Goal: Obtain resource: Obtain resource

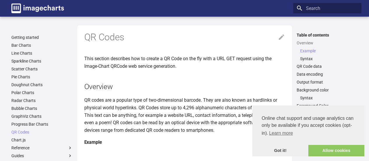
scroll to position [146, 0]
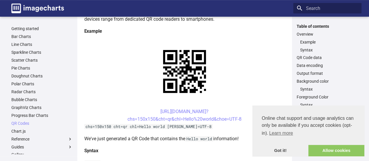
scroll to position [117, 0]
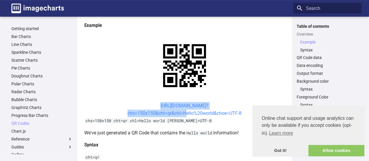
drag, startPoint x: 148, startPoint y: 105, endPoint x: 182, endPoint y: 115, distance: 35.3
click at [182, 115] on center "https://image-charts.com/chart? chs=150x150&cht=qr&chl=Hello%20world&choe=UTF-8" at bounding box center [184, 109] width 201 height 15
copy link "https://image-charts.com/chart? chs=150x150&cht=qr&chl="
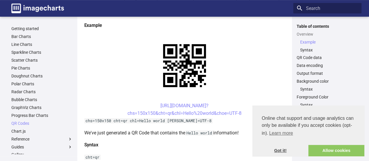
click at [280, 151] on link "Got it!" at bounding box center [280, 151] width 56 height 12
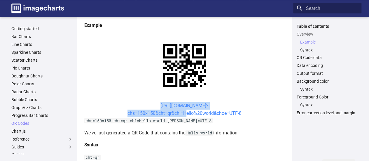
drag, startPoint x: 149, startPoint y: 103, endPoint x: 184, endPoint y: 115, distance: 36.3
click at [184, 115] on center "https://image-charts.com/chart? chs=150x150&cht=qr&chl=Hello%20world&choe=UTF-8" at bounding box center [184, 109] width 201 height 15
copy link "https://image-charts.com/chart? chs=150x150&cht=qr&chl="
